Goal: Information Seeking & Learning: Learn about a topic

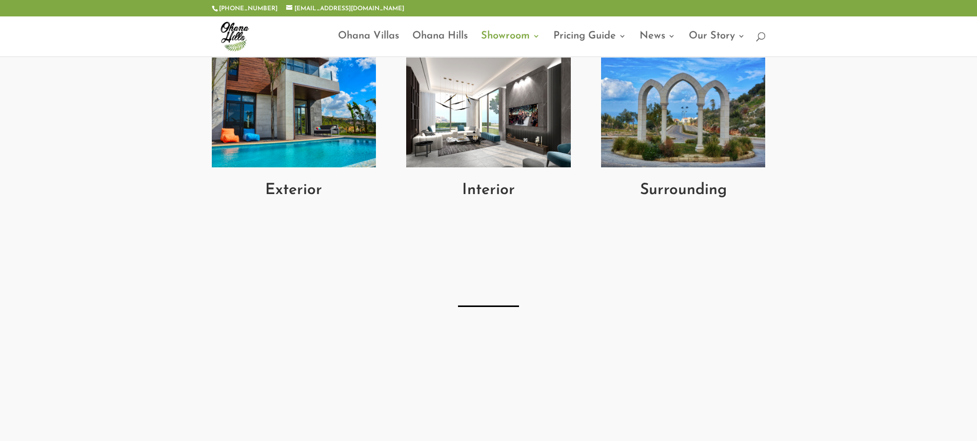
scroll to position [425, 0]
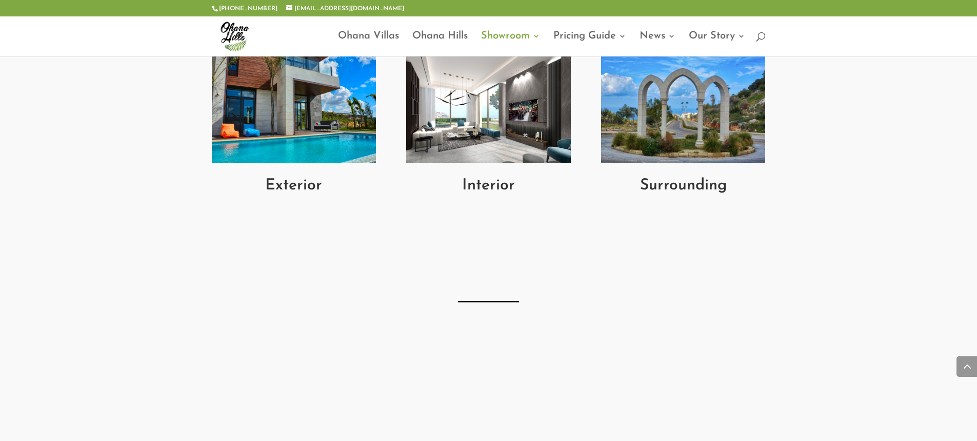
click at [644, 118] on img at bounding box center [683, 108] width 164 height 110
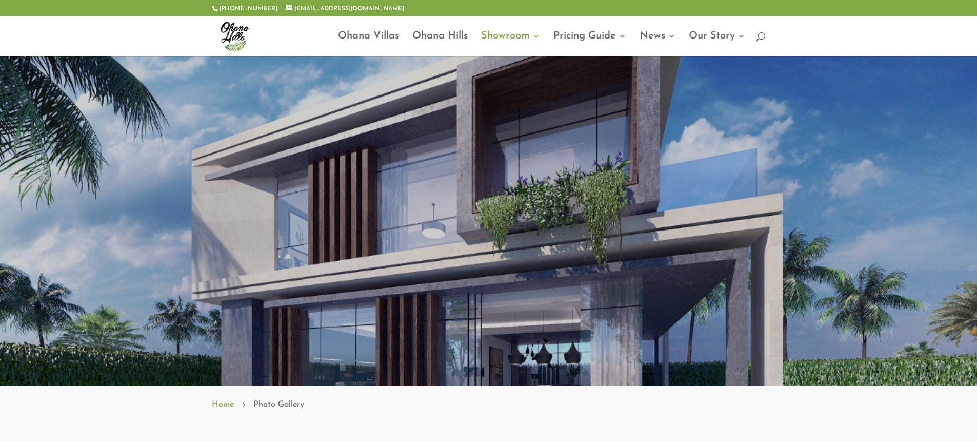
scroll to position [0, 0]
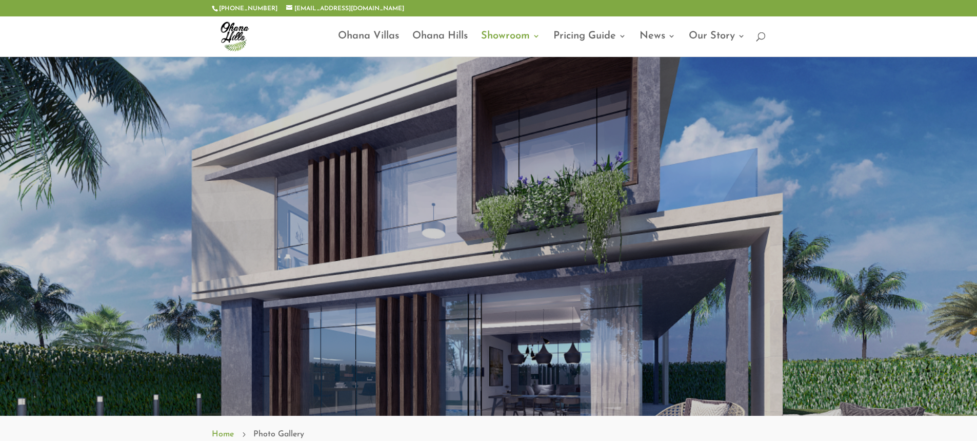
click at [368, 186] on div "Luxurious Villas – Photo Gallery" at bounding box center [489, 206] width 554 height 50
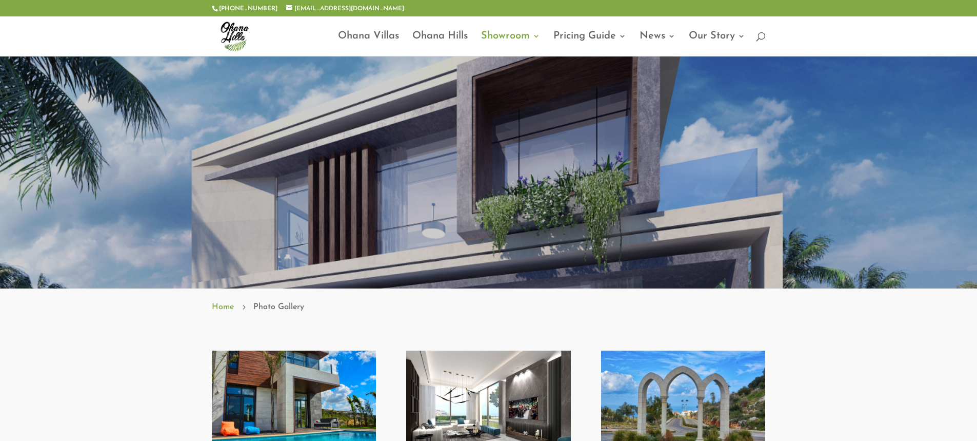
scroll to position [128, 0]
click at [548, 248] on span at bounding box center [488, 108] width 977 height 358
click at [289, 308] on span "Photo Gallery" at bounding box center [278, 306] width 51 height 13
click at [348, 251] on span at bounding box center [488, 108] width 977 height 358
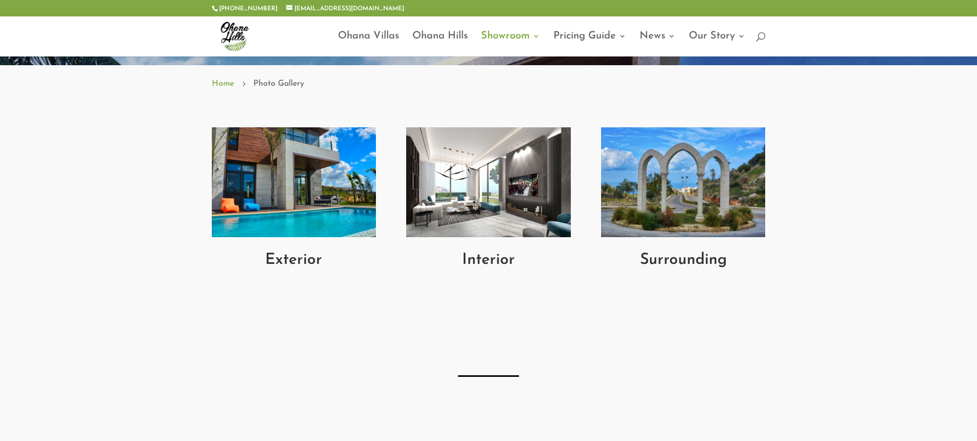
scroll to position [351, 0]
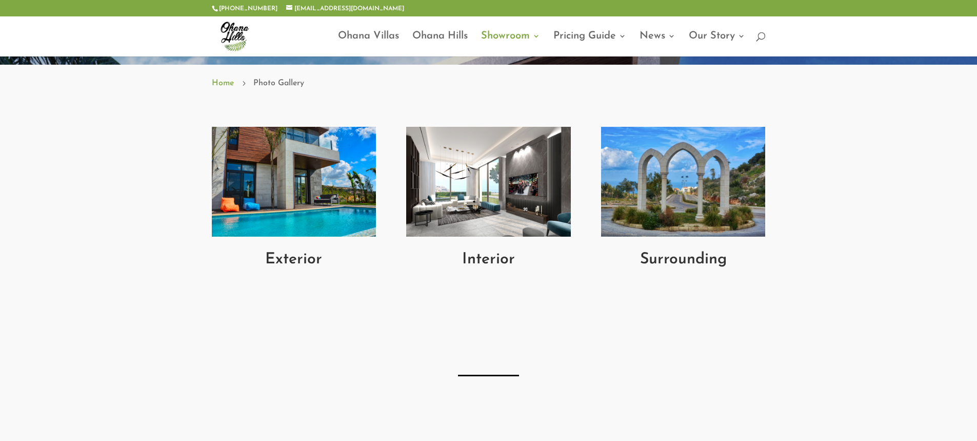
click at [676, 182] on img at bounding box center [683, 182] width 164 height 110
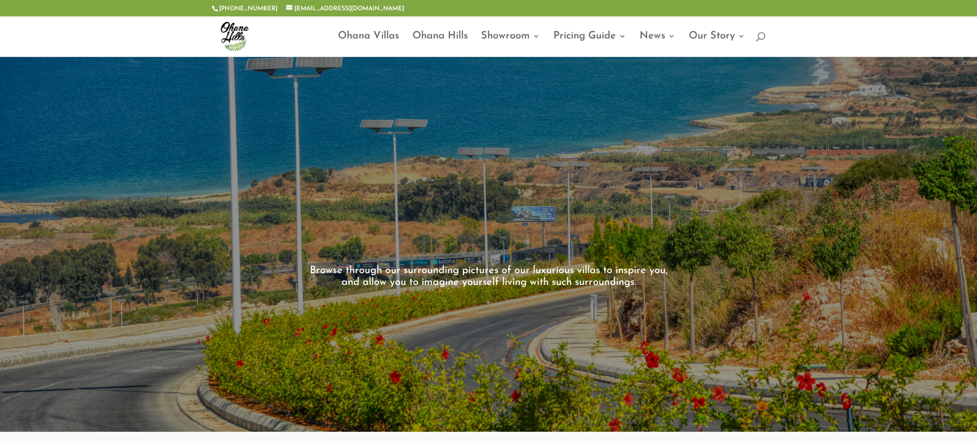
click at [341, 198] on div "Photo Gallery – Villa Surroundings Browse through our surrounding pictures of o…" at bounding box center [488, 244] width 977 height 374
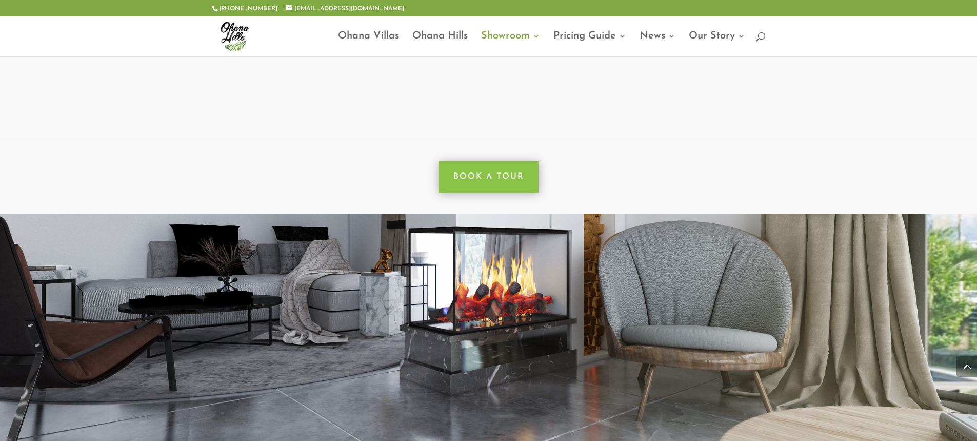
scroll to position [940, 0]
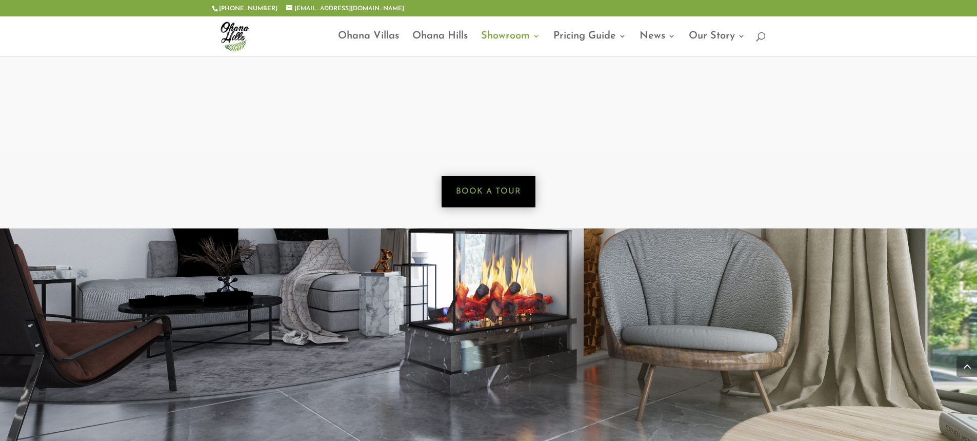
click at [469, 193] on link "Book a Tour" at bounding box center [489, 191] width 94 height 31
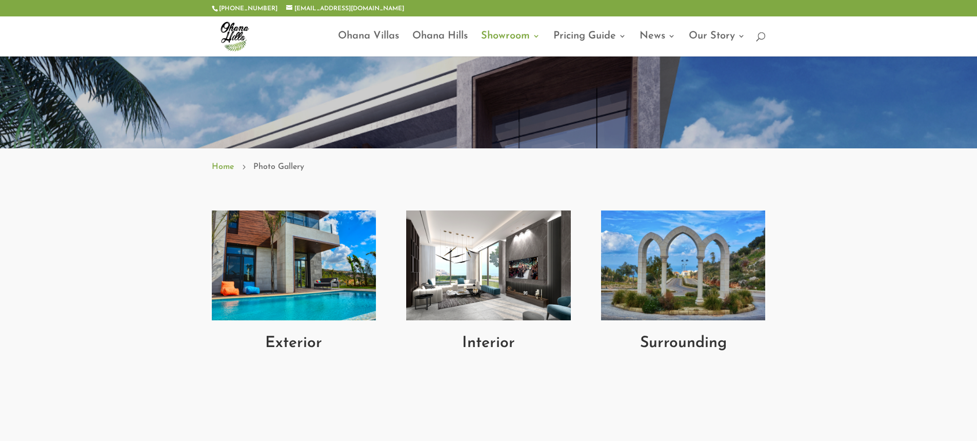
scroll to position [269, 0]
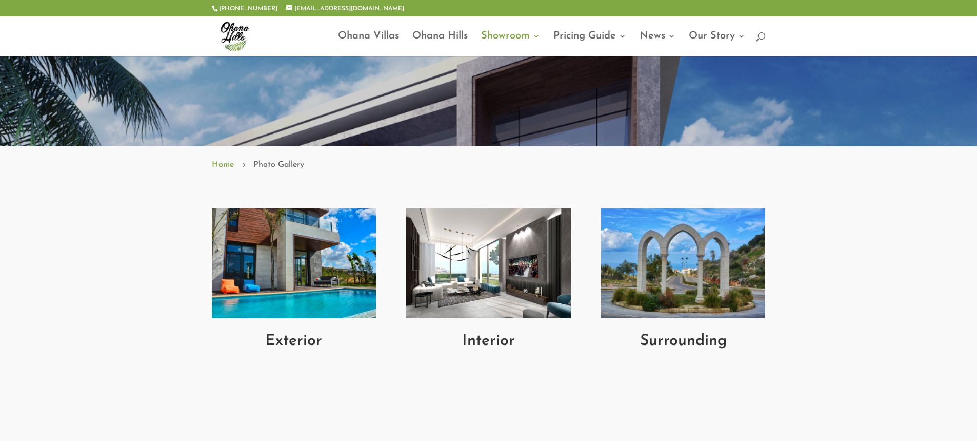
click at [639, 183] on div "Exterior Interior Surrounding" at bounding box center [488, 288] width 977 height 218
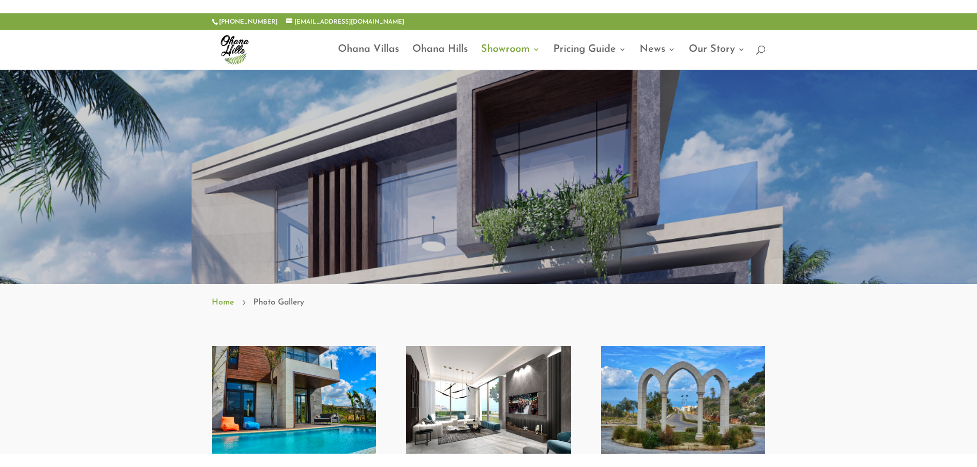
scroll to position [0, 0]
